Goal: Information Seeking & Learning: Learn about a topic

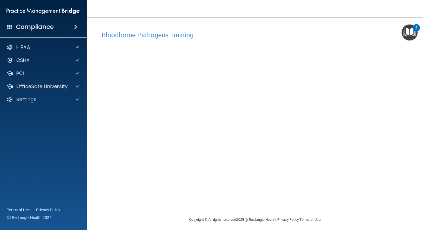
scroll to position [3, 0]
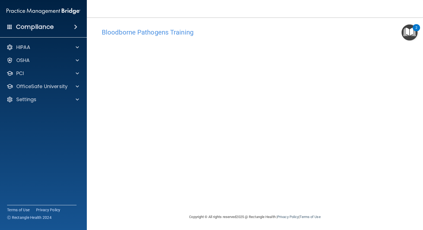
click at [415, 50] on main "Bloodborne Pathogens Training This course doesn’t expire until . Are you sure y…" at bounding box center [255, 123] width 337 height 212
click at [333, 32] on h4 "Bloodborne Pathogens Training" at bounding box center [255, 32] width 307 height 7
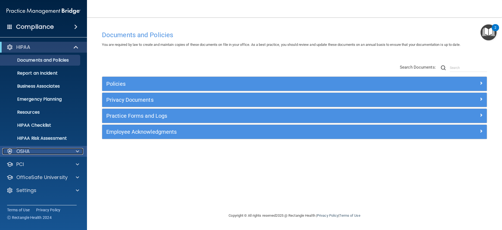
click at [23, 153] on p "OSHA" at bounding box center [23, 151] width 14 height 7
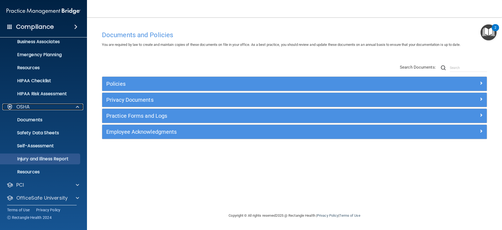
scroll to position [54, 0]
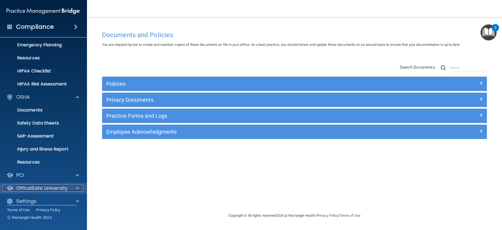
click at [61, 190] on p "OfficeSafe University" at bounding box center [41, 188] width 51 height 7
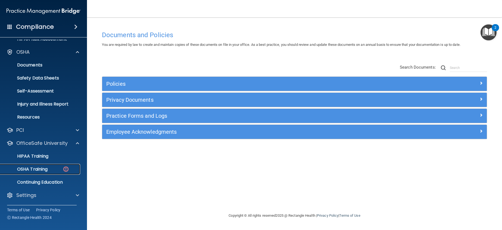
click at [33, 170] on p "OSHA Training" at bounding box center [26, 169] width 44 height 5
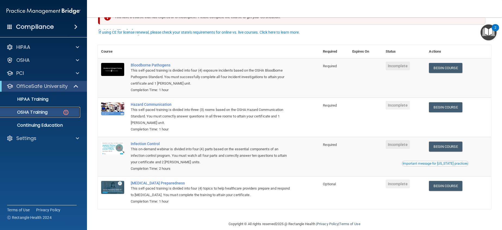
scroll to position [26, 0]
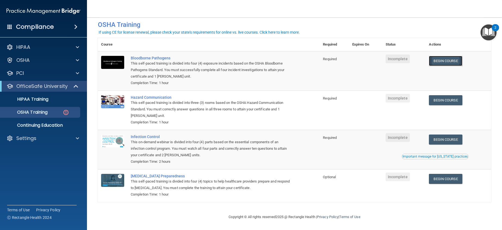
click at [455, 63] on link "Begin Course" at bounding box center [445, 61] width 33 height 10
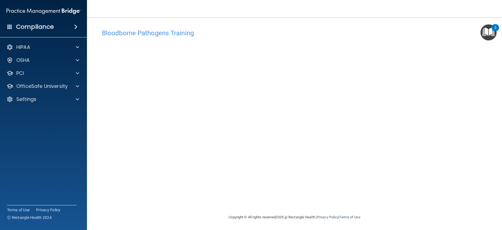
scroll to position [2, 0]
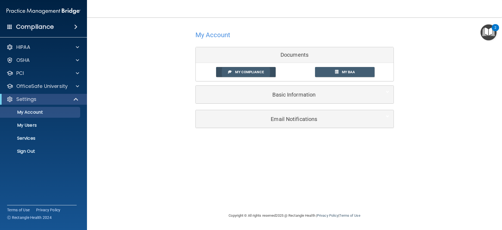
click at [241, 73] on span "My Compliance" at bounding box center [249, 72] width 29 height 4
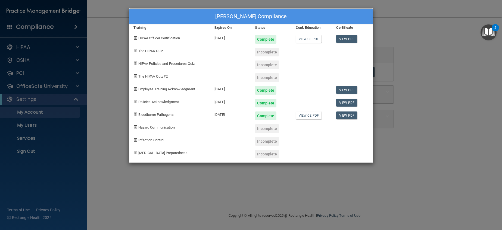
click at [435, 43] on div "Jeanette Ramos's Compliance Training Expires On Status Cont. Education Certific…" at bounding box center [251, 115] width 502 height 230
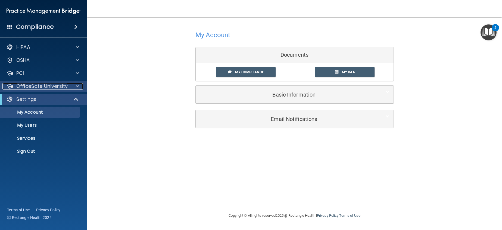
click at [80, 84] on div at bounding box center [77, 86] width 14 height 7
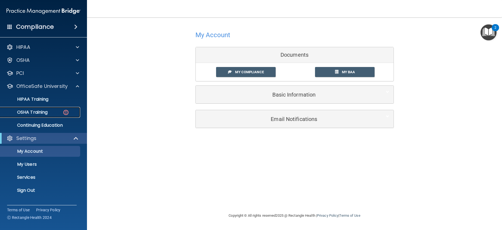
click at [53, 113] on div "OSHA Training" at bounding box center [41, 112] width 74 height 5
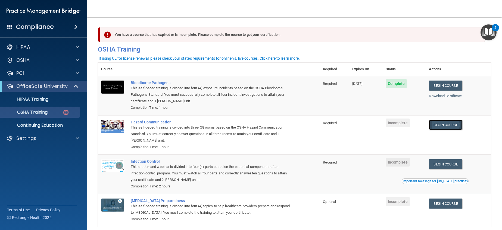
click at [441, 128] on link "Begin Course" at bounding box center [445, 125] width 33 height 10
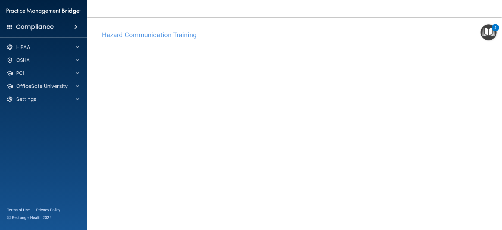
click at [404, 43] on div "Hazard Communication Training This course doesn’t expire until . Are you sure y…" at bounding box center [294, 128] width 393 height 200
click at [138, 35] on h4 "Hazard Communication Training" at bounding box center [294, 35] width 385 height 7
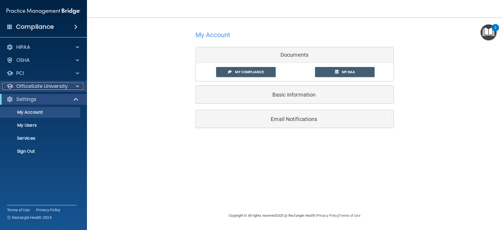
click at [79, 86] on div at bounding box center [77, 86] width 14 height 7
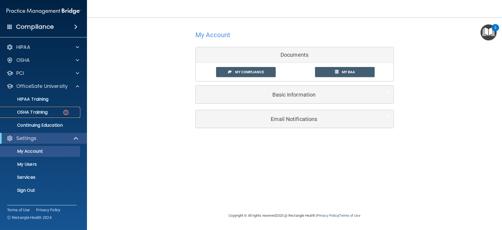
click at [57, 112] on div "OSHA Training" at bounding box center [41, 112] width 74 height 5
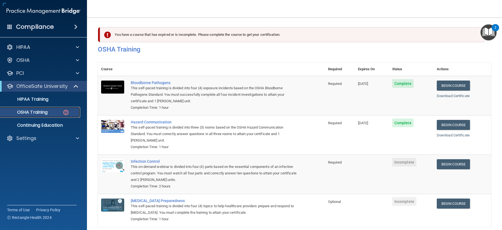
click at [57, 112] on div "OSHA Training" at bounding box center [41, 112] width 74 height 5
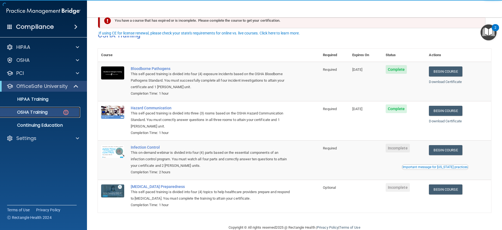
scroll to position [26, 0]
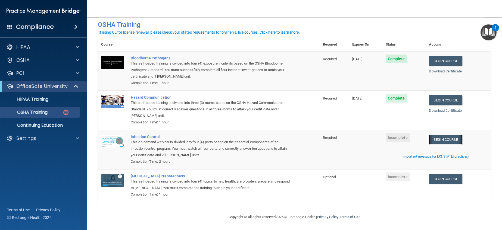
click at [438, 136] on link "Begin Course" at bounding box center [445, 140] width 33 height 10
click at [450, 139] on link "Begin Course" at bounding box center [445, 140] width 33 height 10
click at [440, 151] on td "Begin Course Download Certificate Important message for California practices" at bounding box center [457, 149] width 65 height 39
click at [436, 154] on button "Important message for California practices" at bounding box center [434, 156] width 67 height 5
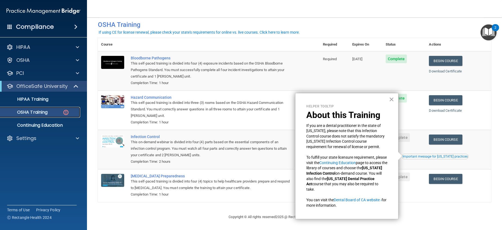
click at [68, 112] on img at bounding box center [65, 112] width 7 height 7
click at [43, 112] on p "OSHA Training" at bounding box center [26, 112] width 44 height 5
click at [37, 100] on p "HIPAA Training" at bounding box center [26, 99] width 45 height 5
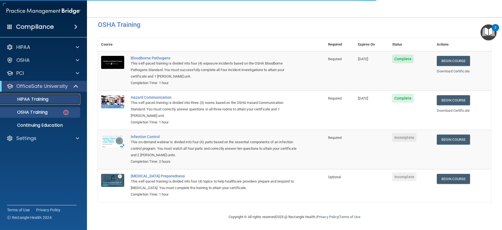
scroll to position [135, 0]
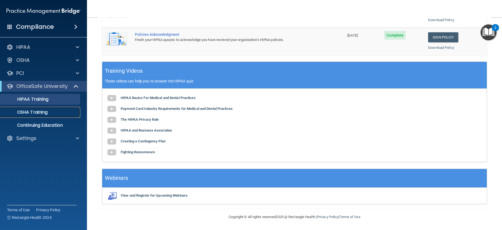
click at [40, 111] on p "OSHA Training" at bounding box center [26, 112] width 44 height 5
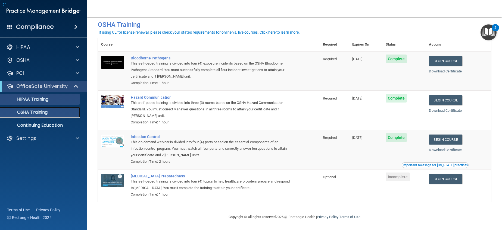
scroll to position [11, 0]
click at [444, 181] on link "Begin Course" at bounding box center [445, 179] width 33 height 10
click at [44, 110] on p "OSHA Training" at bounding box center [26, 112] width 44 height 5
click at [33, 115] on link "OSHA Training" at bounding box center [38, 112] width 86 height 11
click at [35, 98] on p "HIPAA Training" at bounding box center [26, 99] width 45 height 5
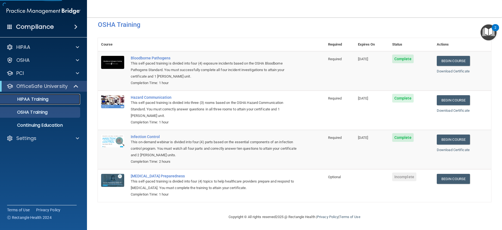
scroll to position [135, 0]
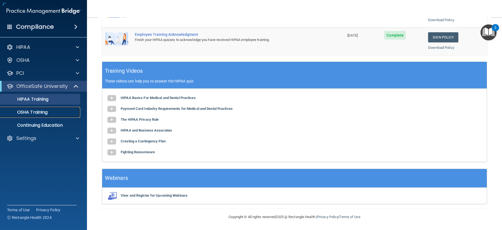
click at [37, 111] on p "OSHA Training" at bounding box center [26, 112] width 44 height 5
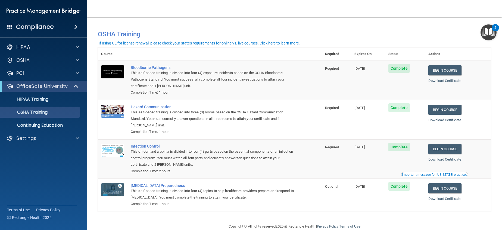
click at [189, 24] on div "You have a course that has expired or is incomplete. Please complete the course…" at bounding box center [294, 32] width 401 height 18
click at [79, 48] on div at bounding box center [77, 47] width 14 height 7
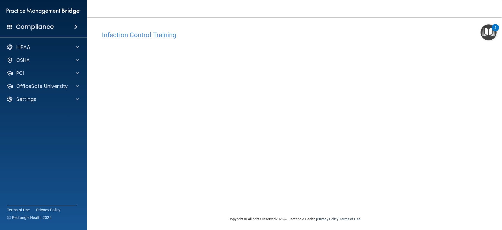
click at [400, 180] on div "Infection Control Training This course doesn’t expire until . Are you sure you …" at bounding box center [294, 122] width 393 height 188
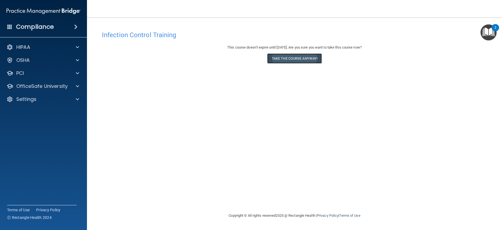
click at [303, 57] on button "Take the course anyway!" at bounding box center [294, 59] width 55 height 10
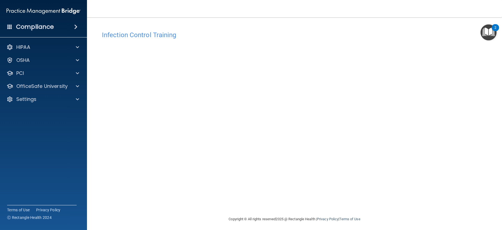
scroll to position [2, 0]
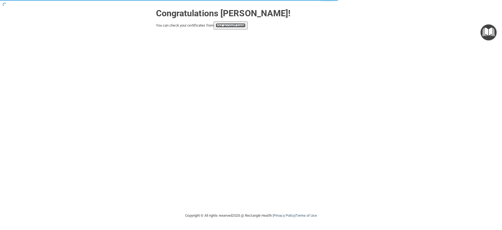
click at [234, 27] on link "your account page!" at bounding box center [231, 25] width 30 height 4
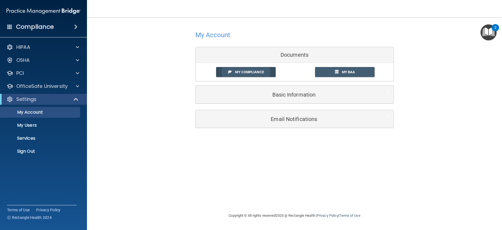
click at [265, 73] on link "My Compliance" at bounding box center [245, 72] width 59 height 10
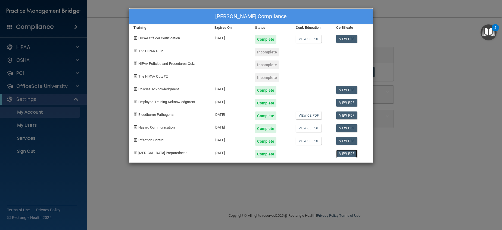
click at [345, 150] on link "View PDF" at bounding box center [346, 154] width 21 height 8
